Goal: Browse casually

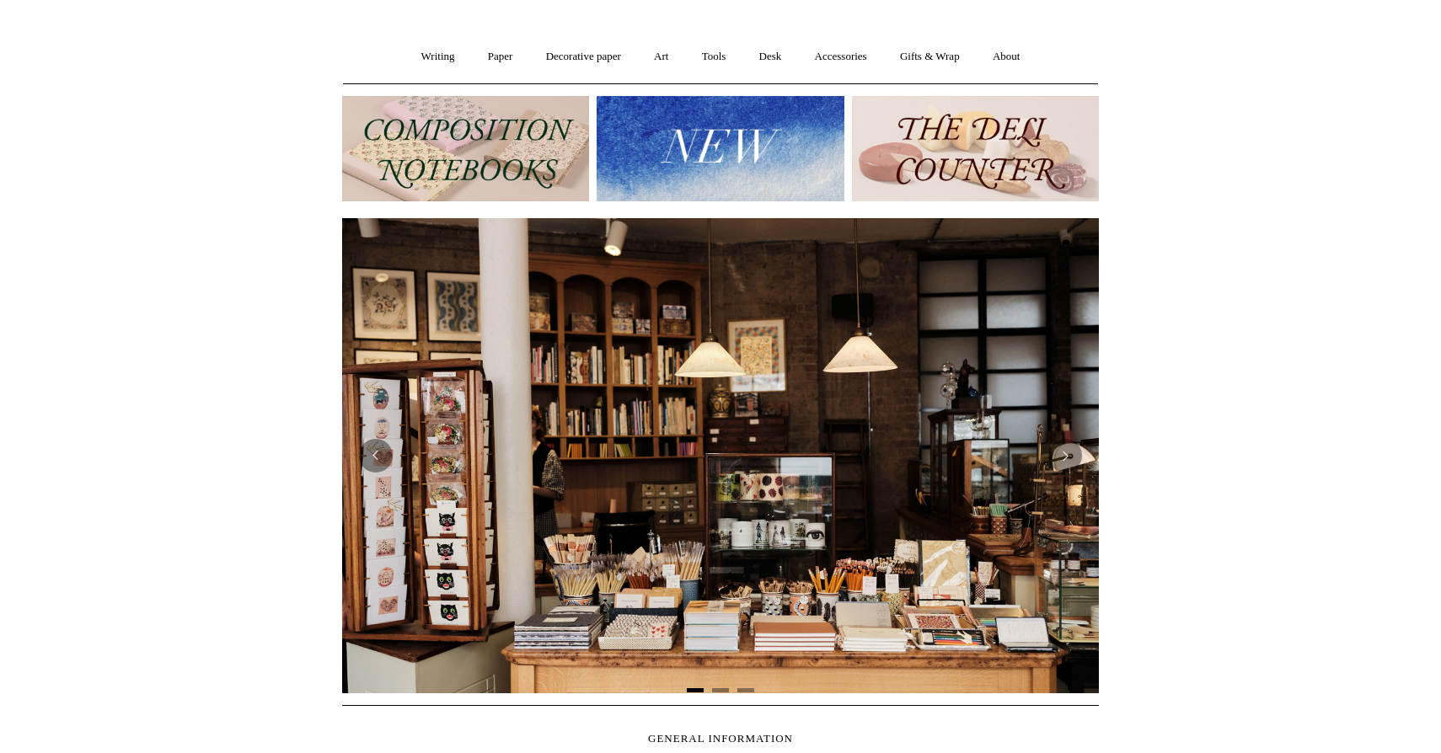
scroll to position [121, 0]
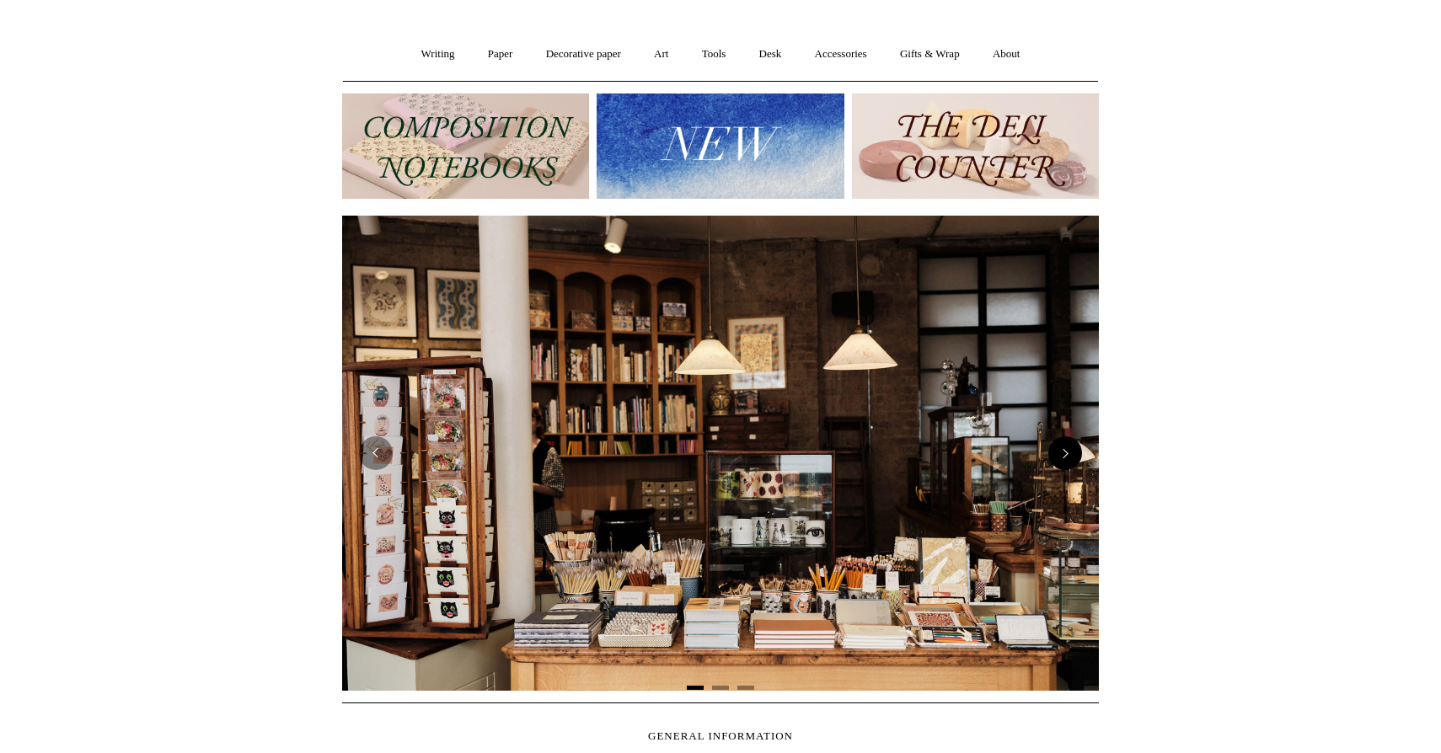
click at [1071, 448] on button "Next" at bounding box center [1065, 454] width 34 height 34
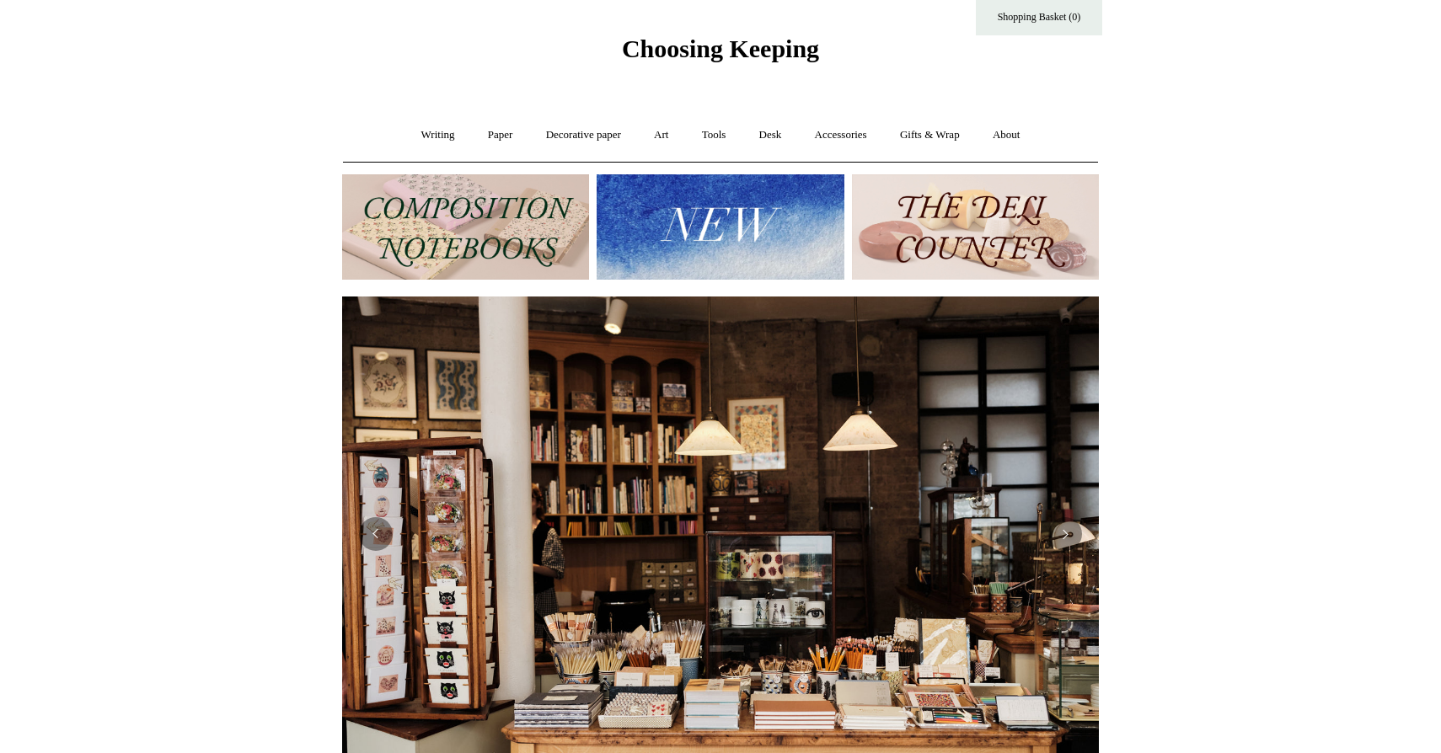
scroll to position [0, 0]
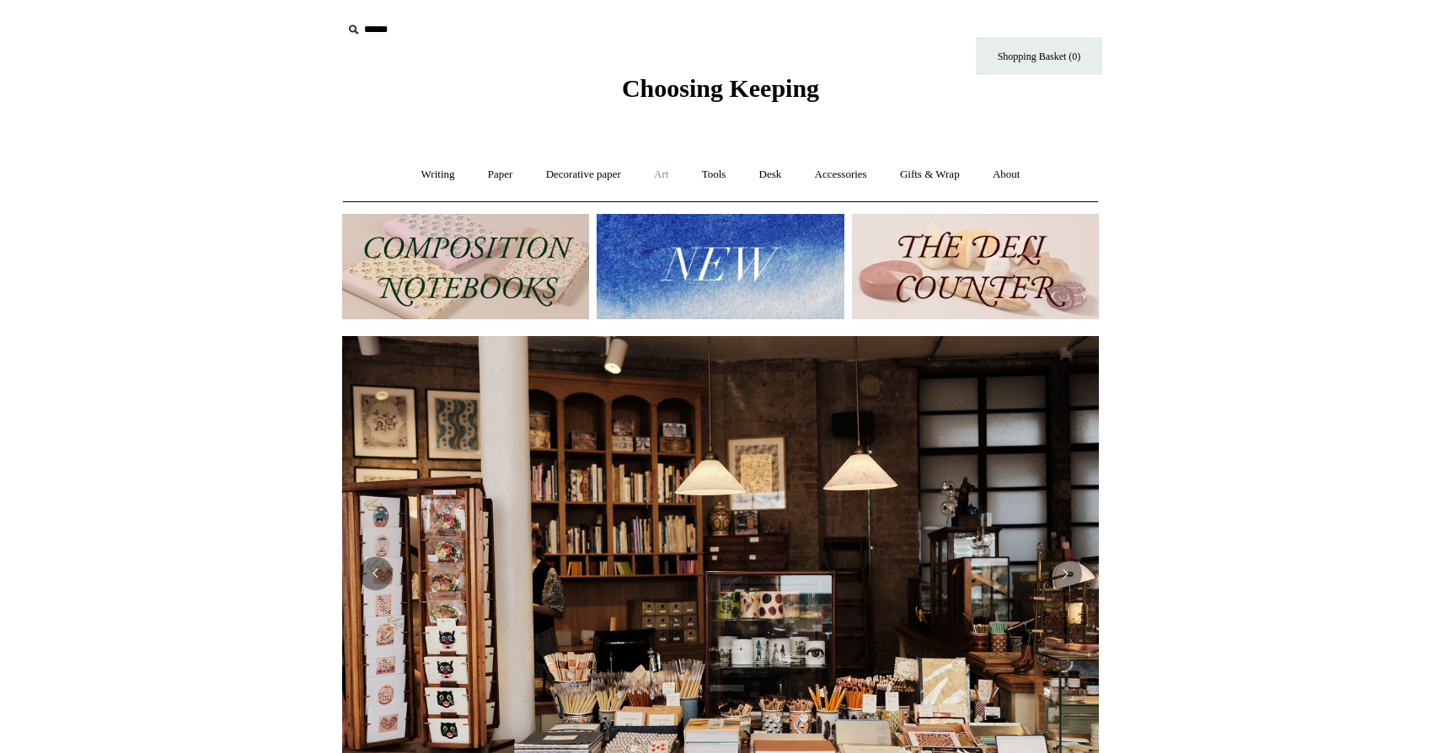
click at [665, 176] on link "Art +" at bounding box center [661, 175] width 45 height 45
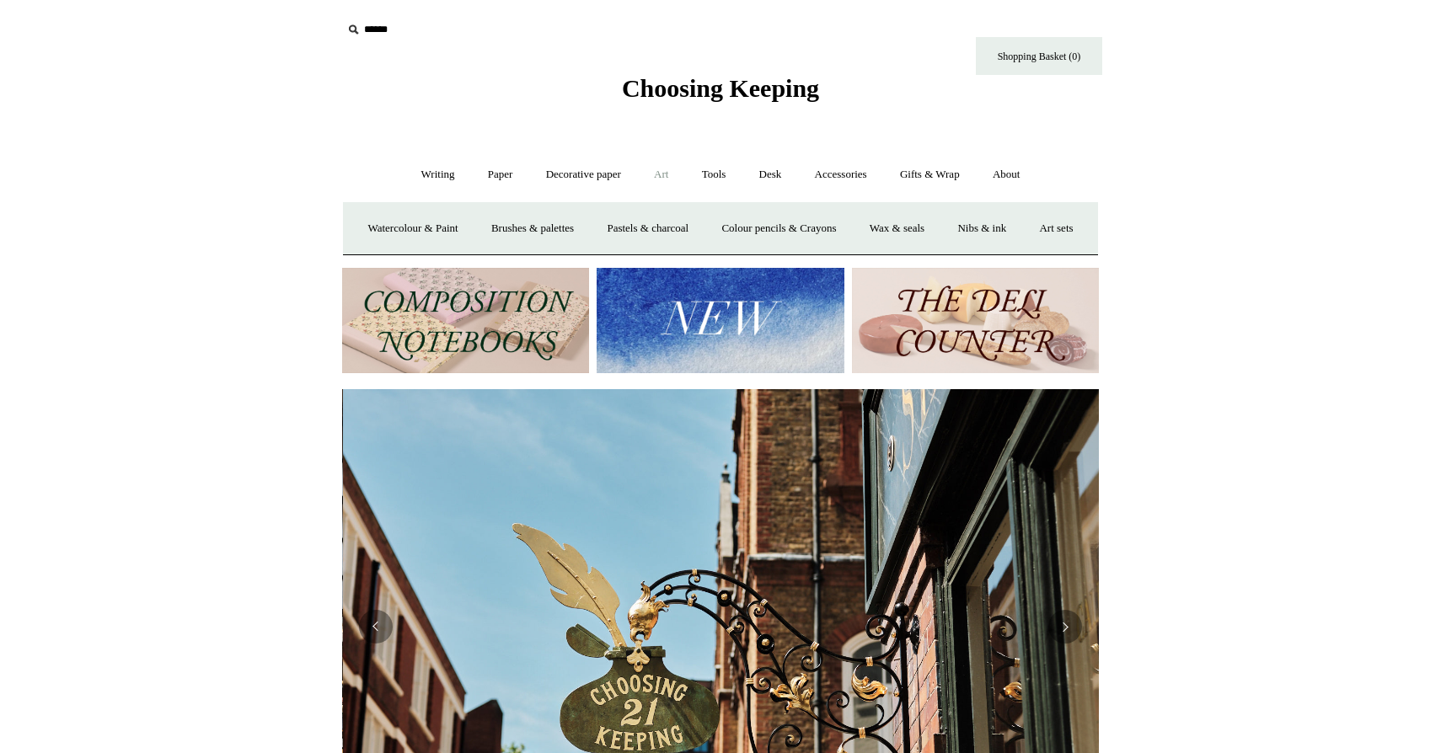
scroll to position [0, 757]
click at [777, 184] on link "Desk +" at bounding box center [770, 175] width 53 height 45
click at [786, 224] on link "Desk Accessories" at bounding box center [791, 228] width 107 height 45
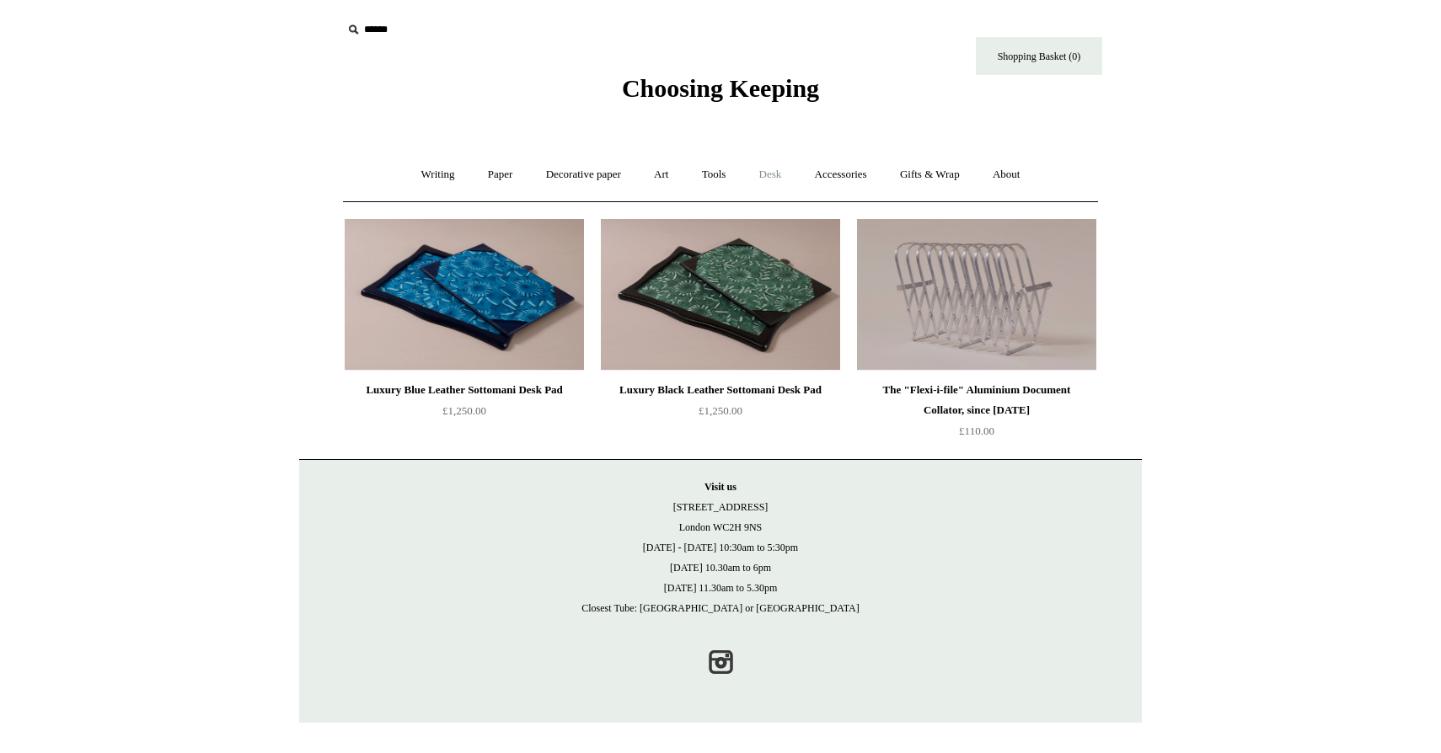
click at [787, 179] on link "Desk +" at bounding box center [770, 175] width 53 height 45
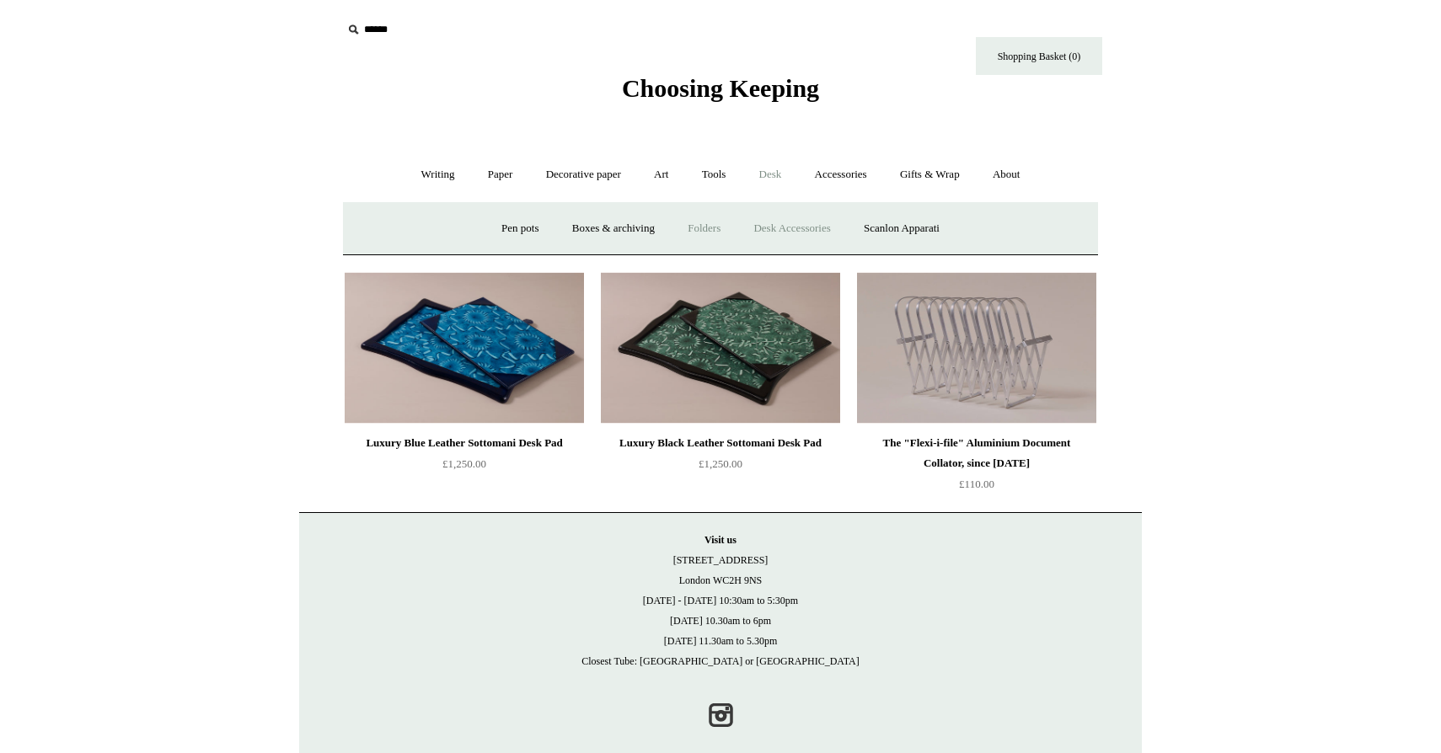
click at [695, 224] on link "Folders" at bounding box center [703, 228] width 63 height 45
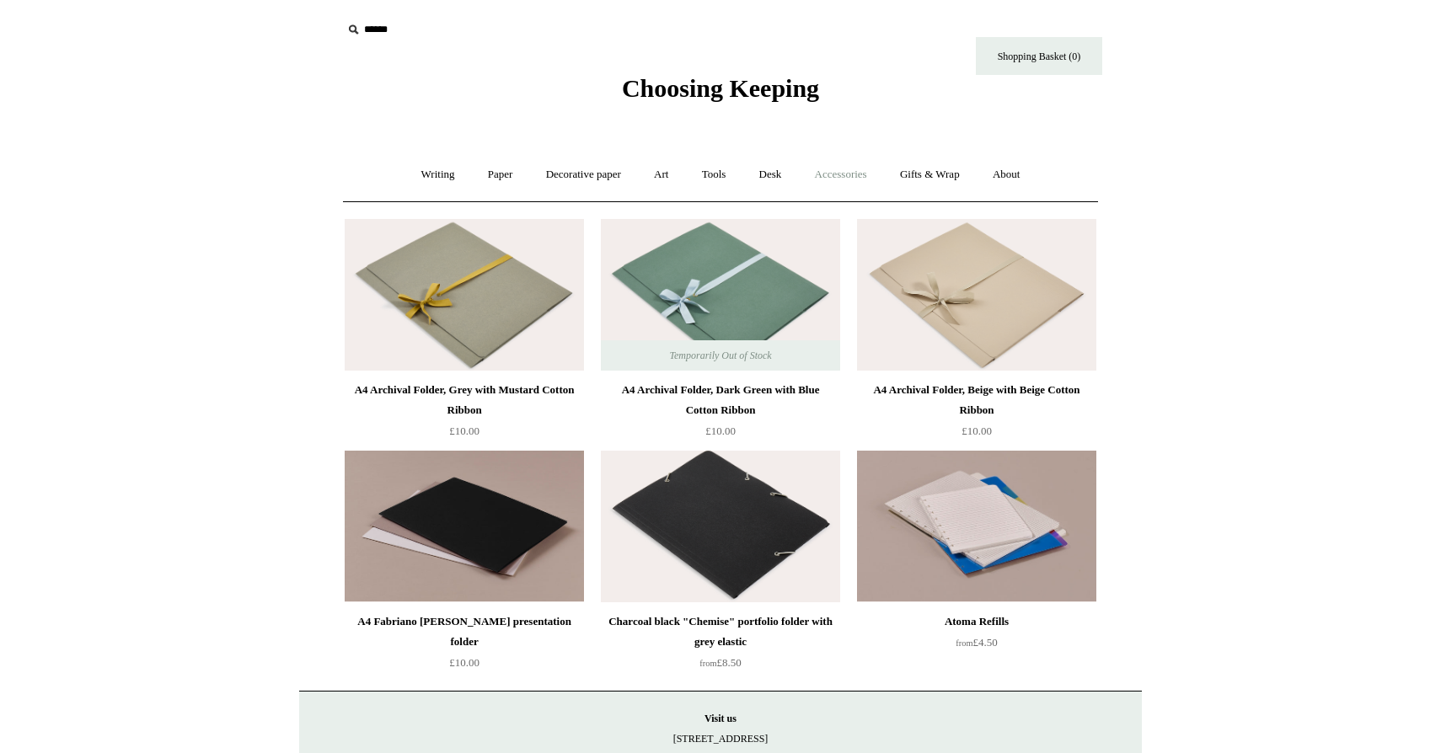
click at [831, 179] on link "Accessories +" at bounding box center [841, 175] width 83 height 45
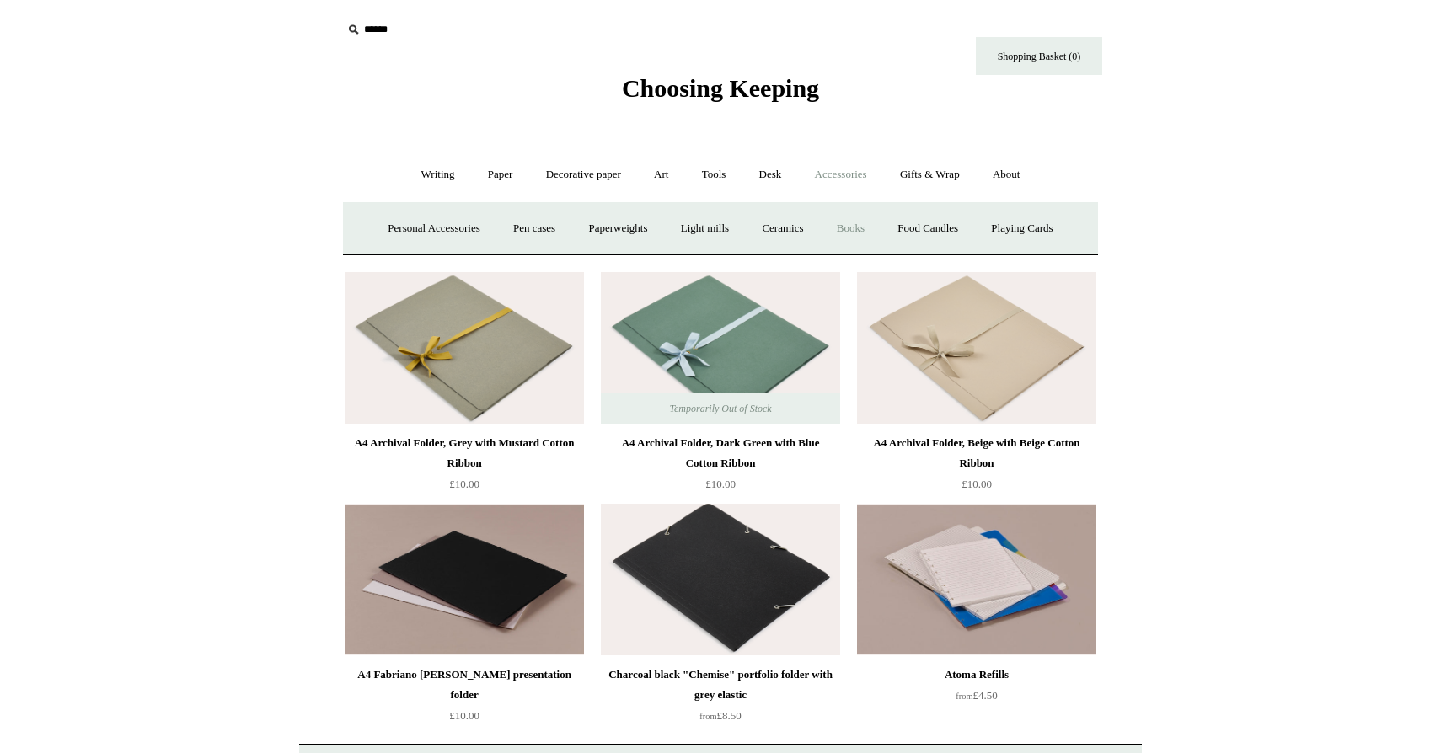
click at [862, 222] on link "Books" at bounding box center [851, 228] width 58 height 45
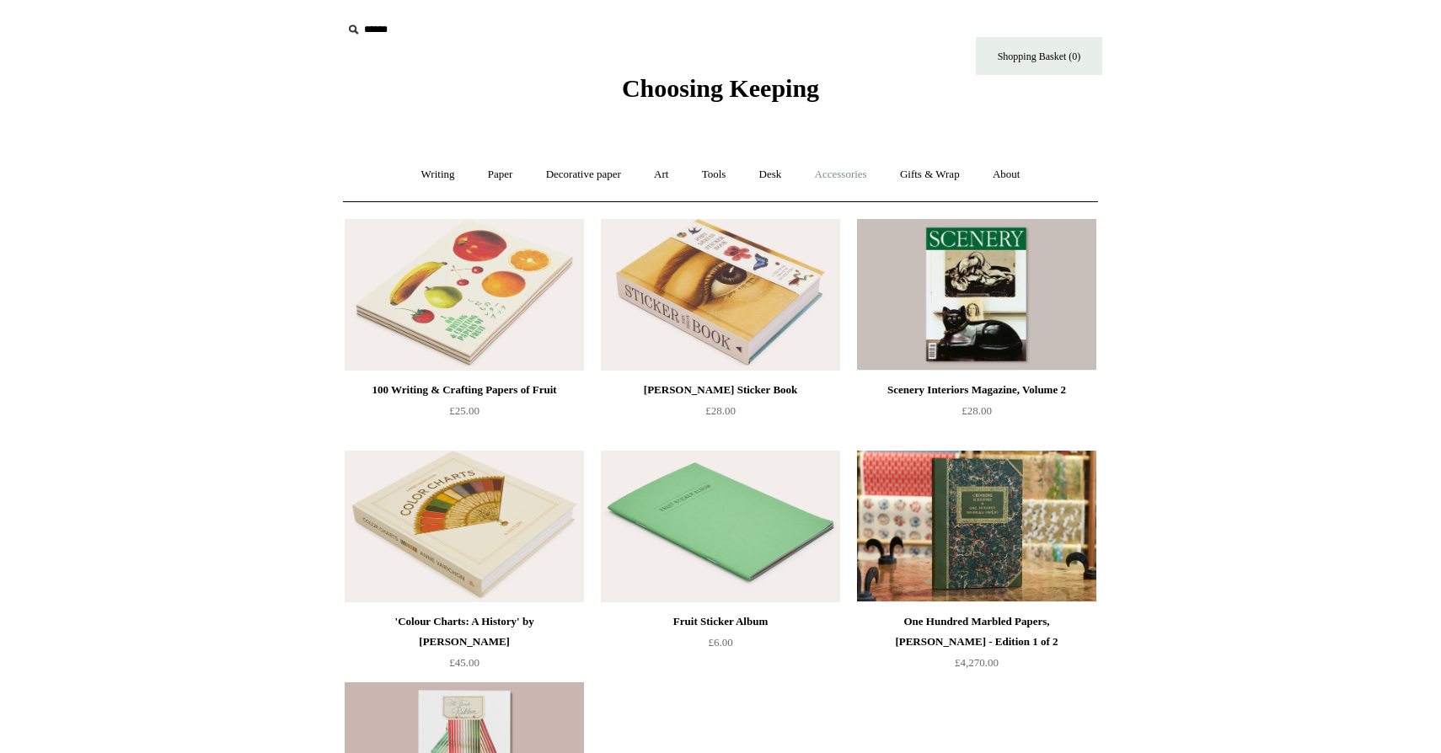
click at [840, 178] on link "Accessories +" at bounding box center [841, 175] width 83 height 45
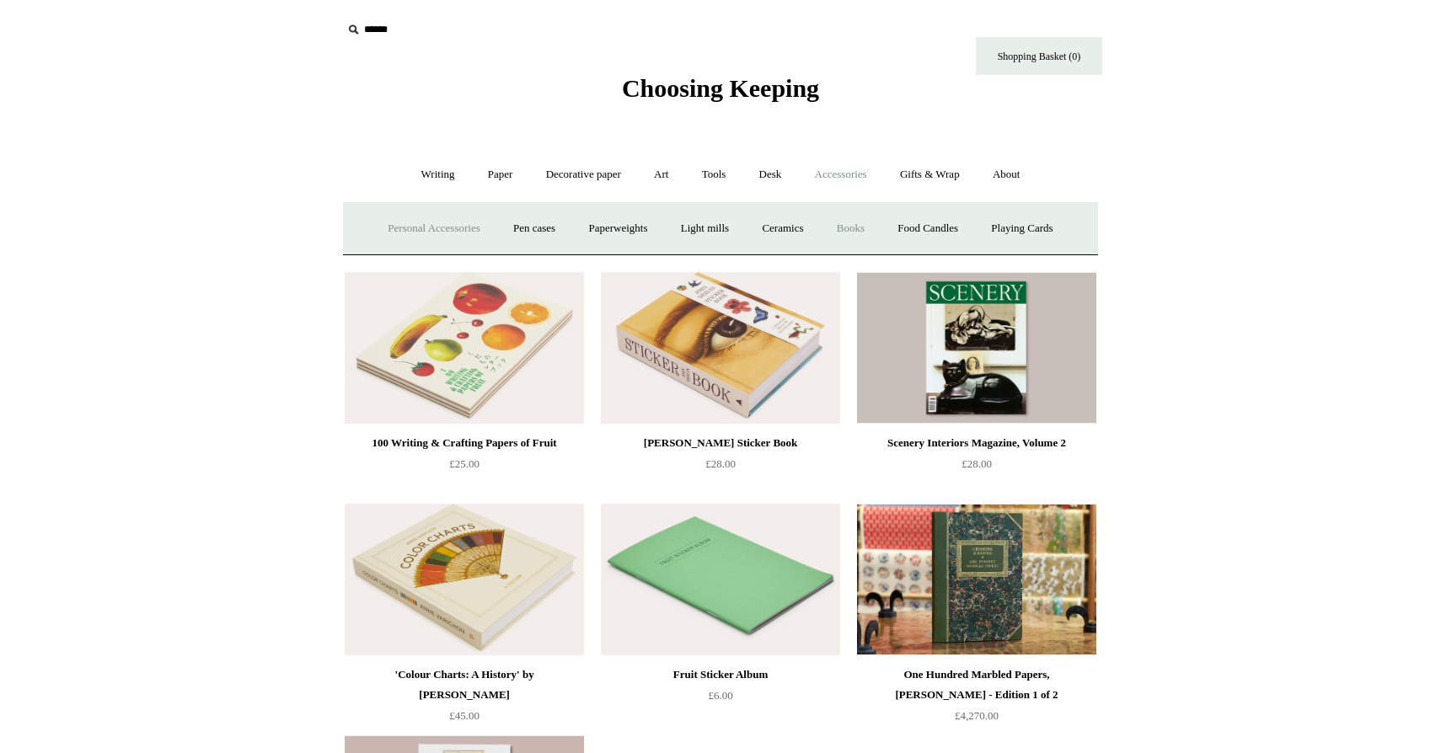
click at [437, 233] on link "Personal Accessories +" at bounding box center [433, 228] width 122 height 45
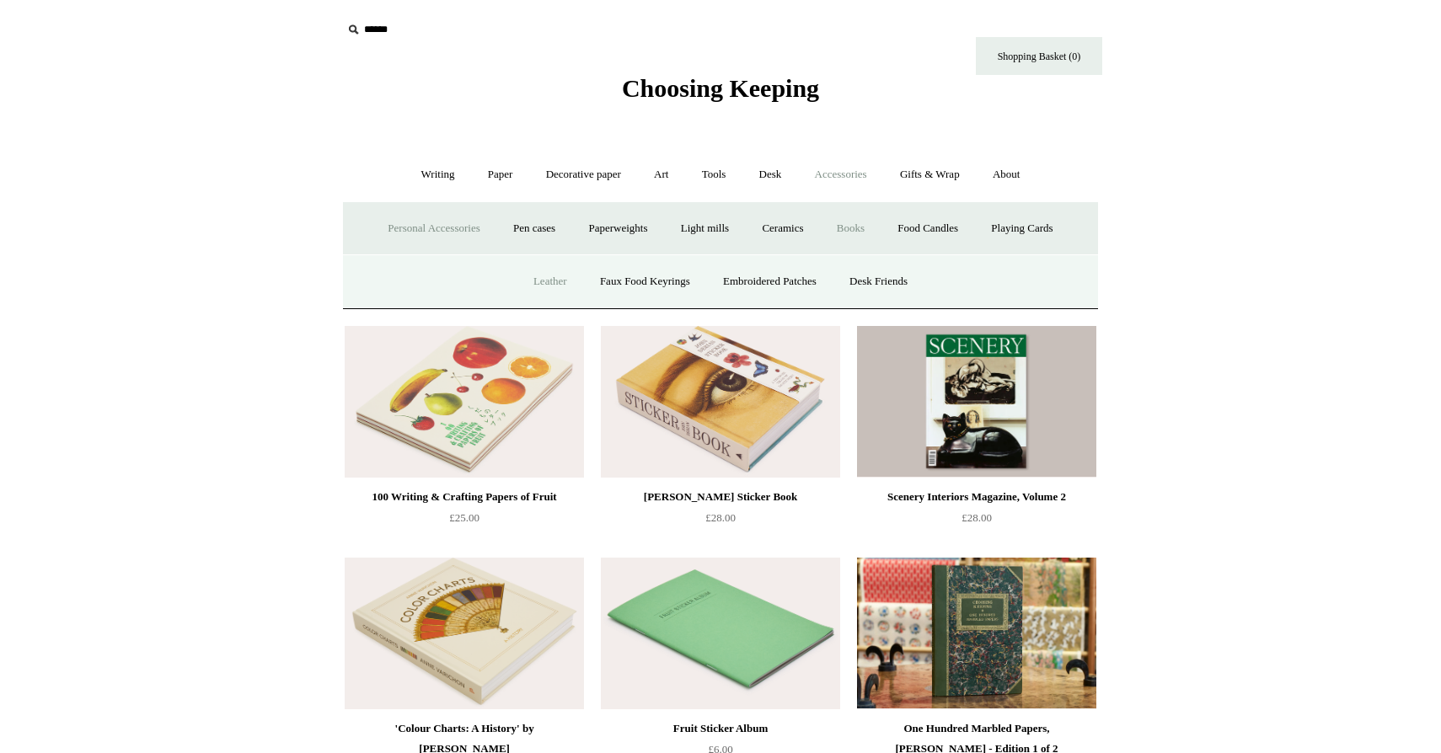
click at [560, 283] on link "Leather" at bounding box center [550, 282] width 64 height 45
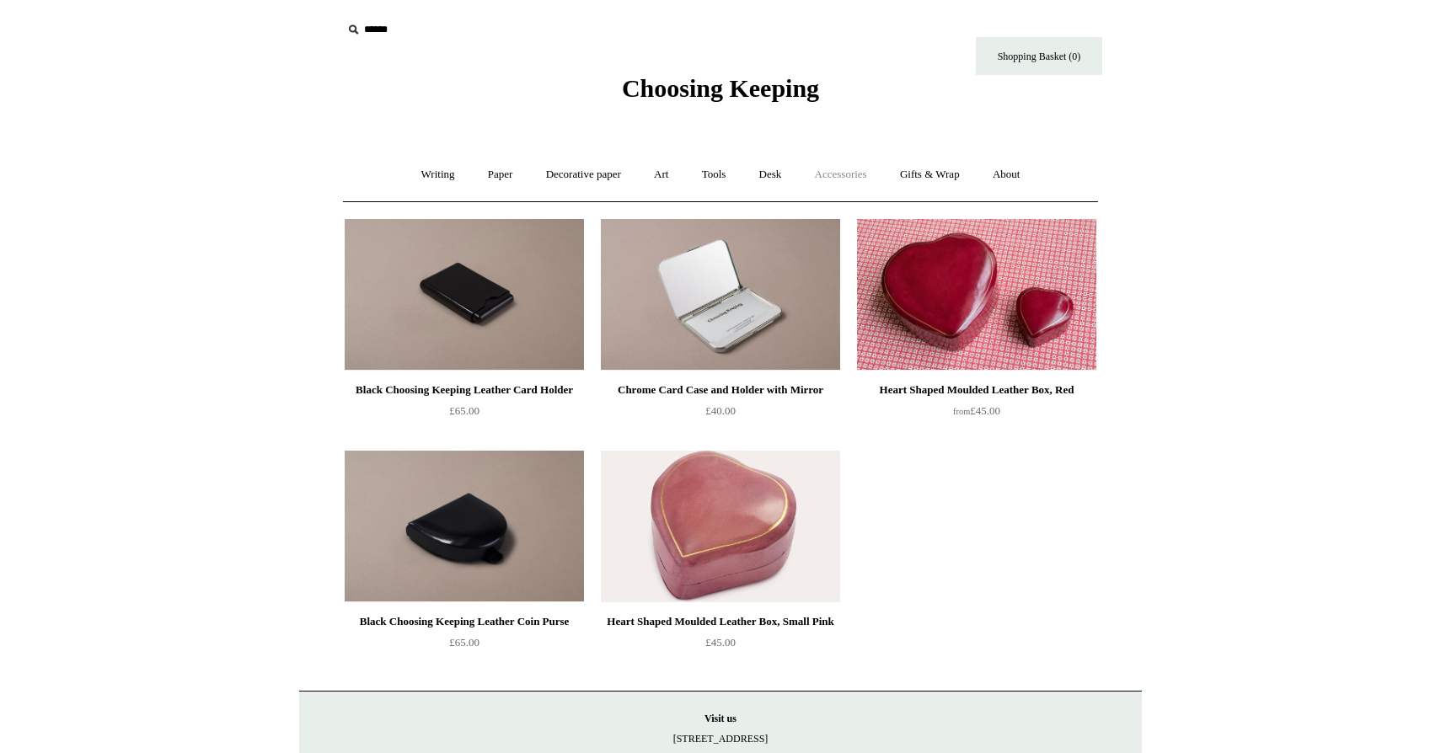
click at [846, 180] on link "Accessories +" at bounding box center [841, 175] width 83 height 45
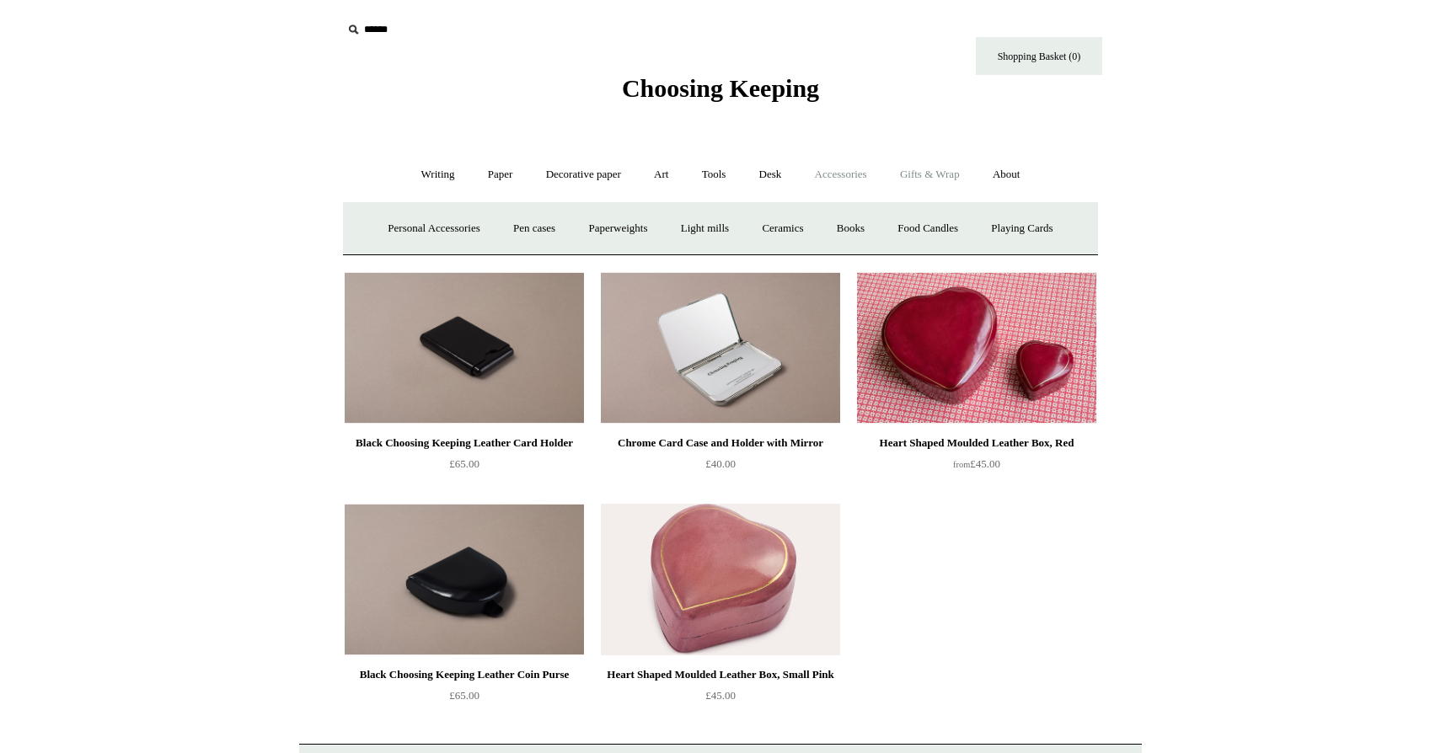
click at [927, 182] on link "Gifts & Wrap +" at bounding box center [930, 175] width 90 height 45
click at [954, 223] on link "Gifts +" at bounding box center [958, 228] width 52 height 45
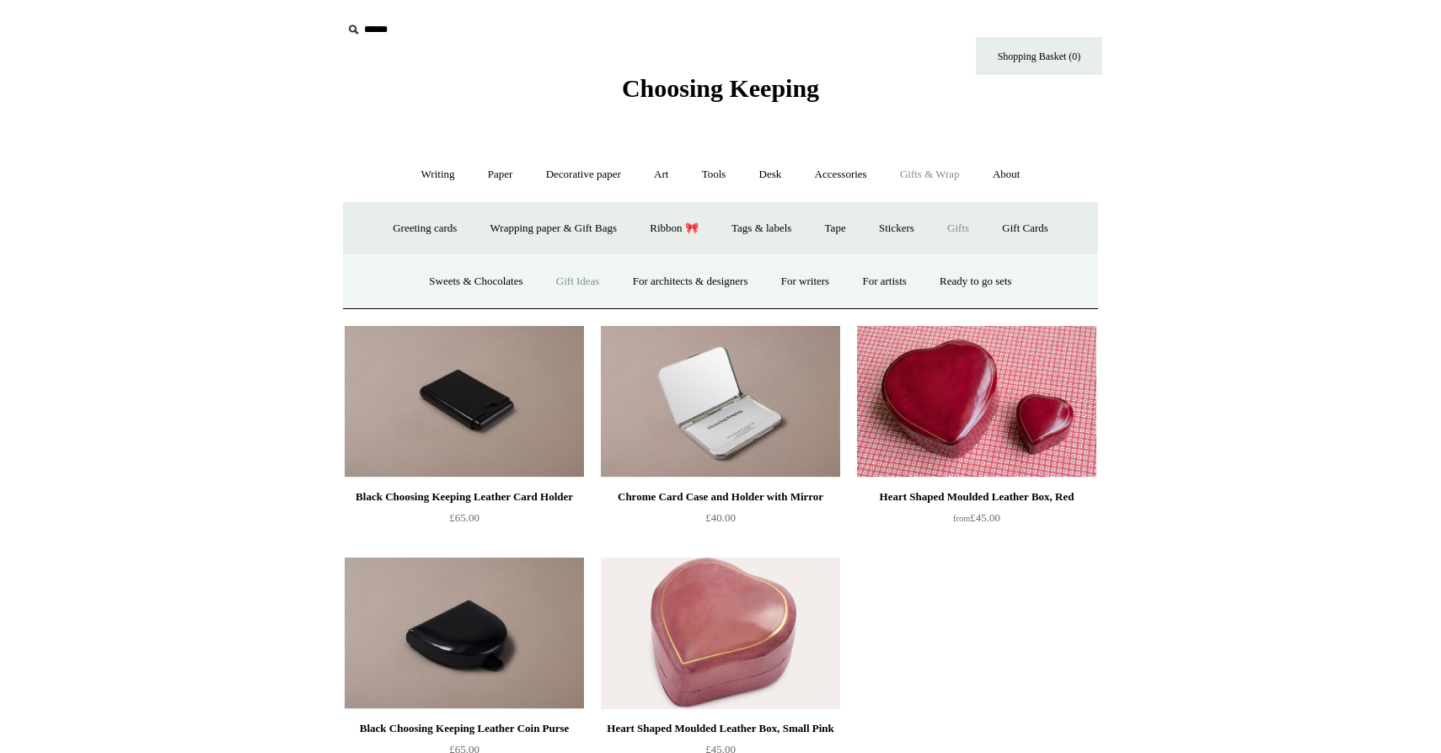
click at [560, 284] on link "Gift Ideas" at bounding box center [578, 282] width 74 height 45
